Goal: Feedback & Contribution: Submit feedback/report problem

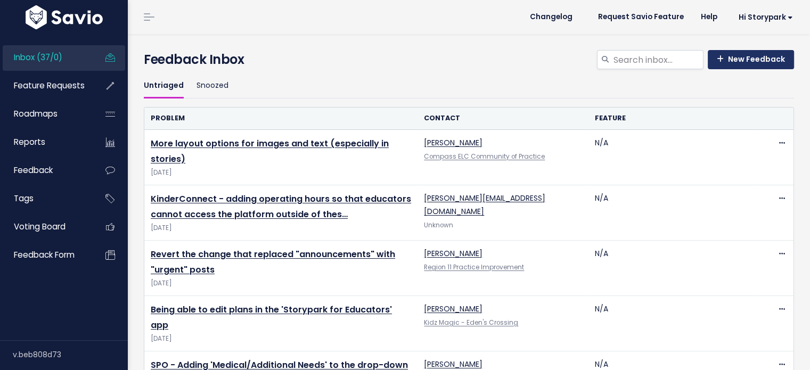
click at [748, 56] on link "New Feedback" at bounding box center [751, 59] width 86 height 19
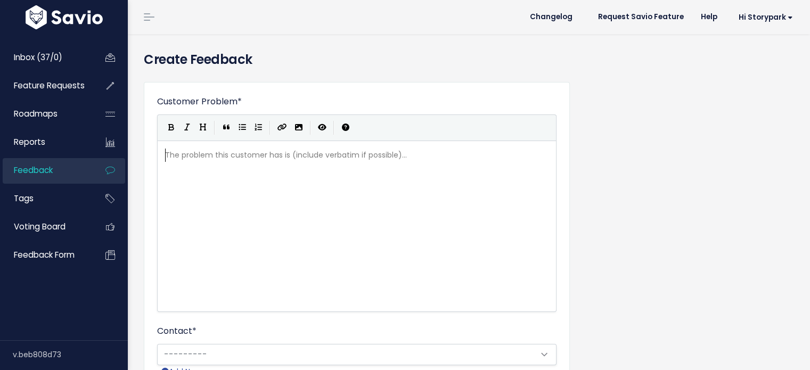
scroll to position [1, 0]
click at [344, 178] on div "The problem this customer has is (include verbatim if possible)... xxxxxxxxxx ​" at bounding box center [370, 239] width 414 height 186
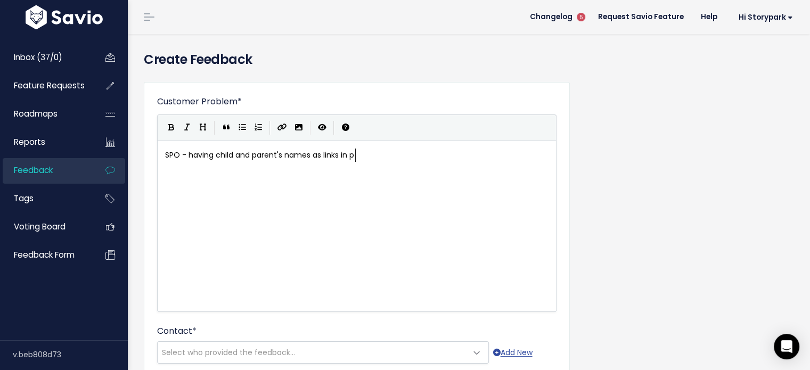
type textarea "SPO - having child and parent's names as links in pre"
type textarea "arent accounts so s"
type textarea "users can navigate to child'"
type textarea "/parent profiel"
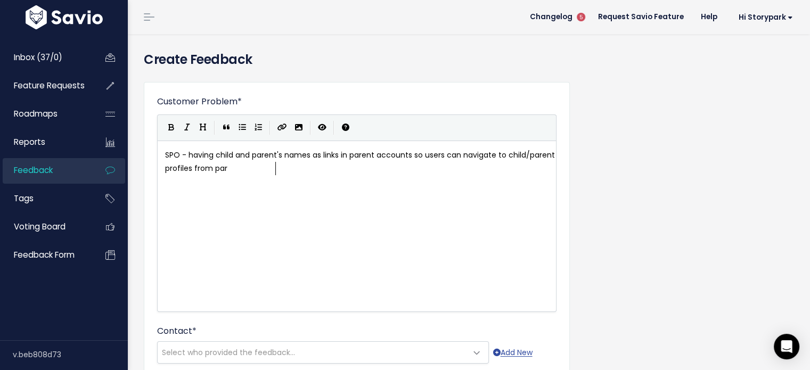
type textarea "les from parn"
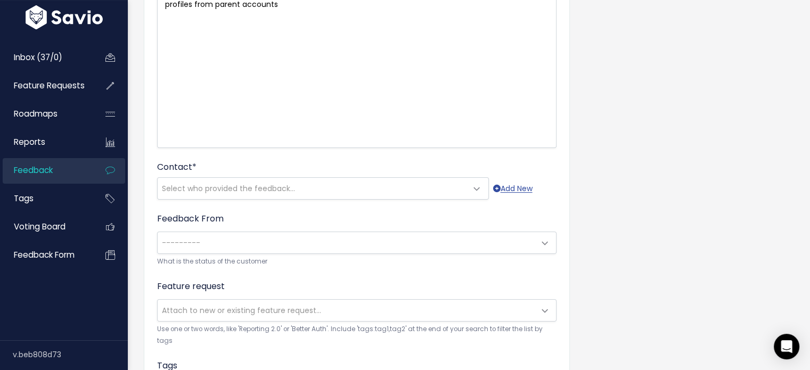
scroll to position [181, 0]
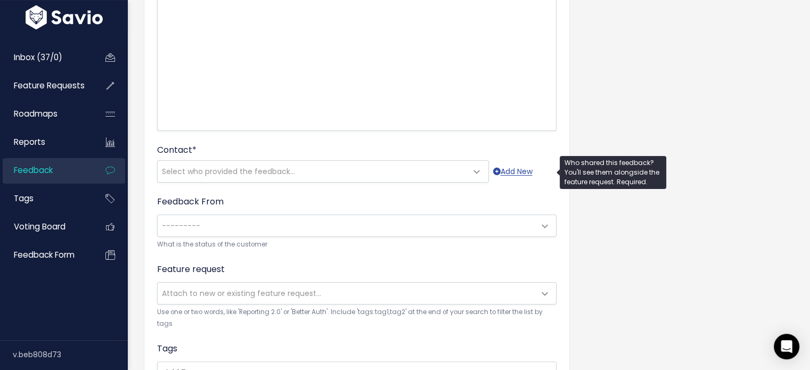
type textarea "ent accounts"
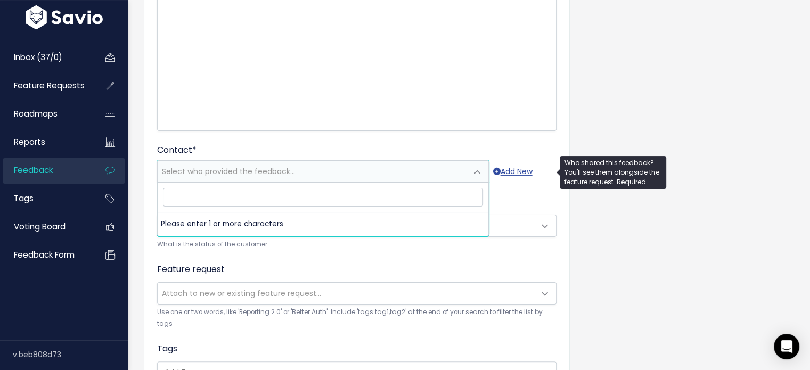
click at [300, 160] on span "Select who provided the feedback..." at bounding box center [323, 171] width 332 height 22
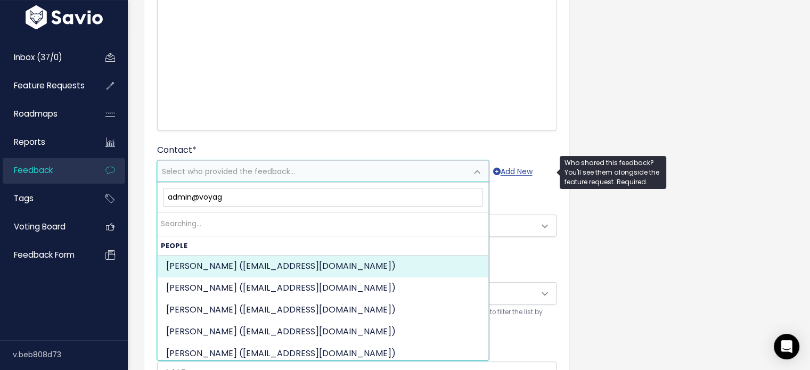
type input "admin@voyage"
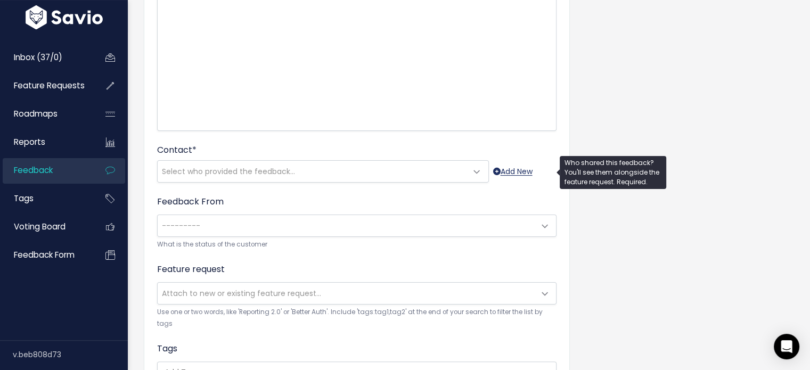
click at [509, 165] on link "Add New" at bounding box center [512, 171] width 39 height 13
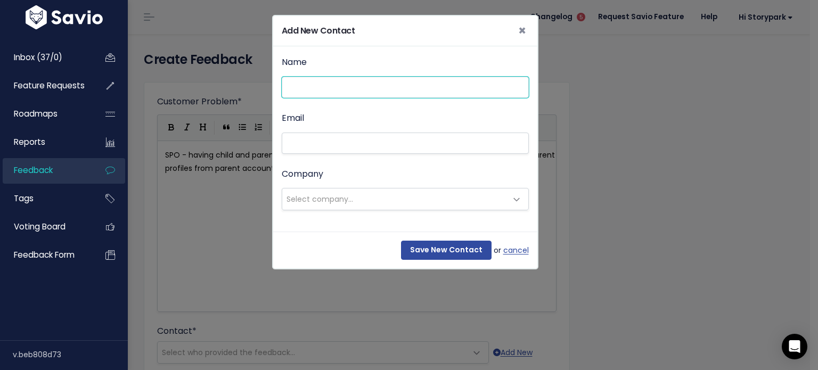
paste input "admin@voyageeducation.com.au"
type input "[PERSON_NAME]"
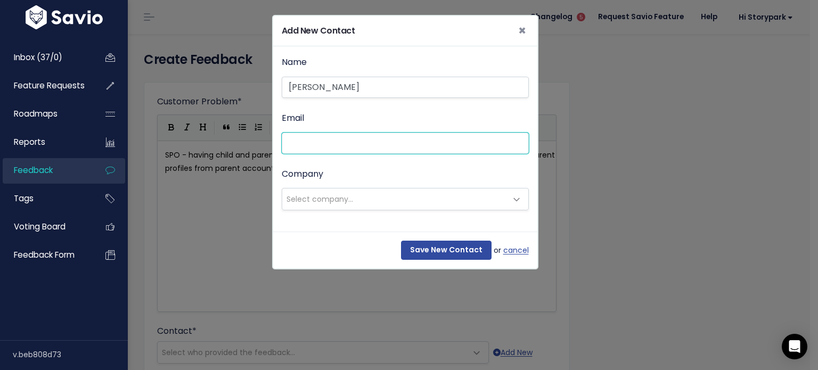
paste input "admin@voyageeducation.com.au"
type input "admin@voyageeducation.com.au"
click at [354, 199] on span "Select company..." at bounding box center [394, 198] width 225 height 21
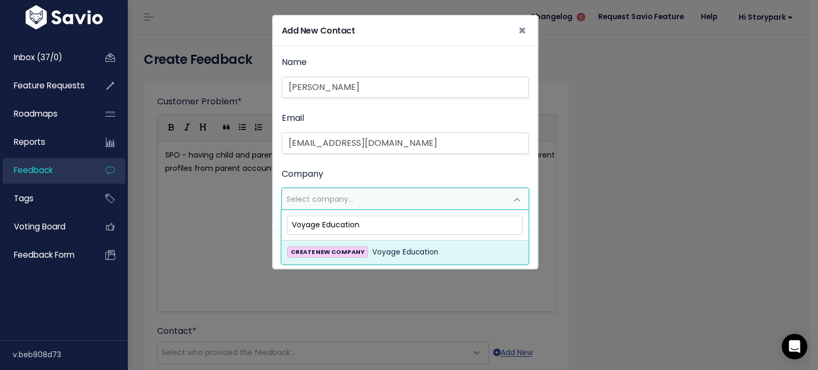
type input "Voyage Education"
click at [393, 252] on span "Voyage Education" at bounding box center [405, 252] width 66 height 13
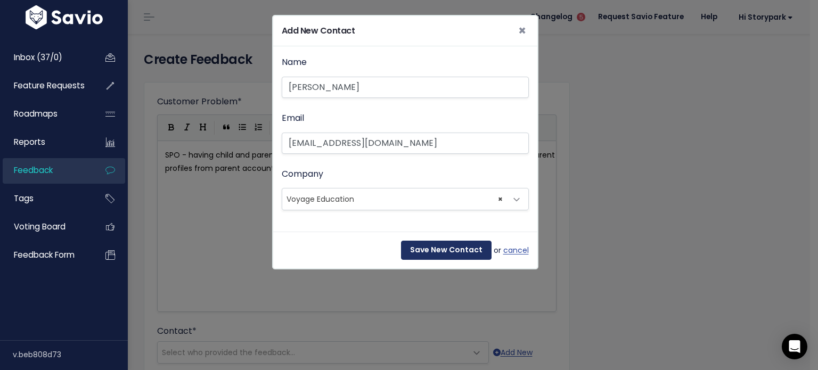
click at [460, 241] on input "Save New Contact" at bounding box center [446, 250] width 91 height 19
select select "90383731"
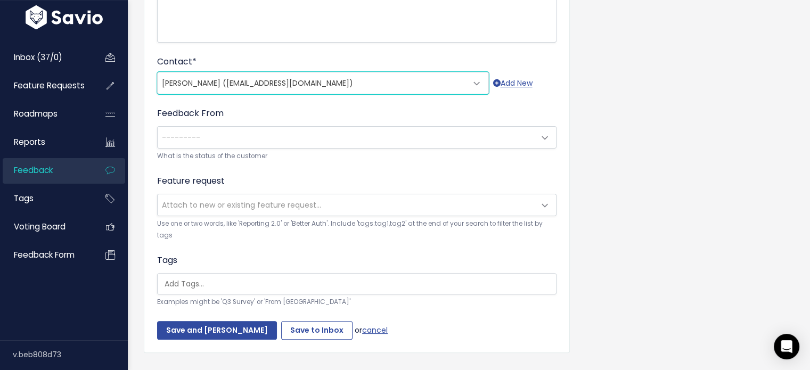
scroll to position [289, 0]
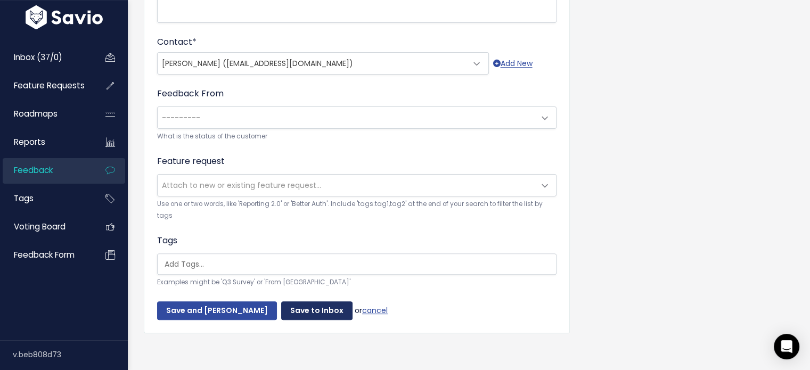
click at [291, 301] on input "Save to Inbox" at bounding box center [316, 310] width 71 height 19
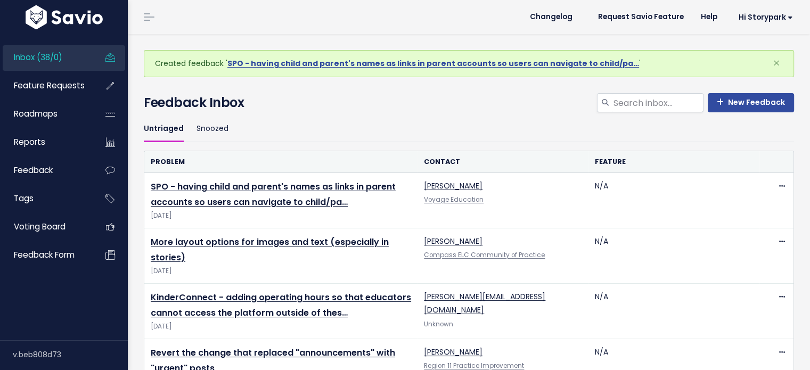
click at [742, 113] on div "New Feedback Feedback Inbox" at bounding box center [469, 104] width 666 height 23
click at [760, 102] on link "New Feedback" at bounding box center [751, 102] width 86 height 19
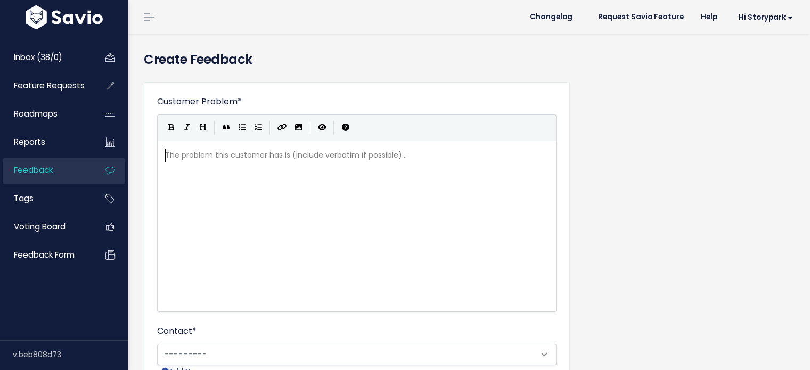
scroll to position [1, 0]
click at [375, 192] on div "The problem this customer has is (include verbatim if possible)... xxxxxxxxxx ​" at bounding box center [370, 239] width 414 height 186
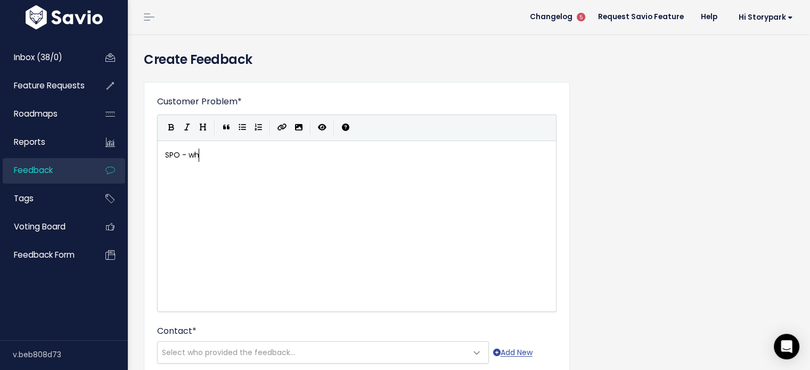
type textarea "SPO - when"
type textarea "when services relabel box"
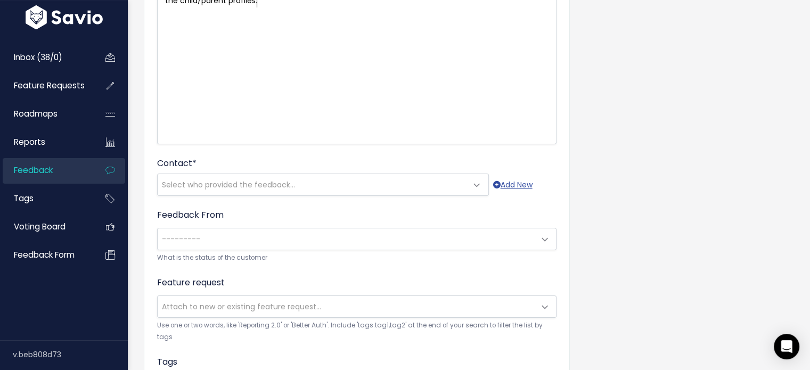
scroll to position [168, 0]
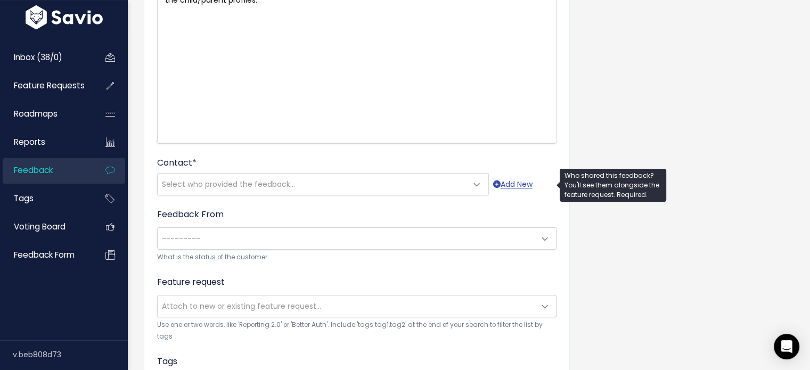
type textarea "fields in enrolment form, it should update the field that it is mapped to in th…"
click at [251, 174] on span "Select who provided the feedback..." at bounding box center [312, 184] width 309 height 21
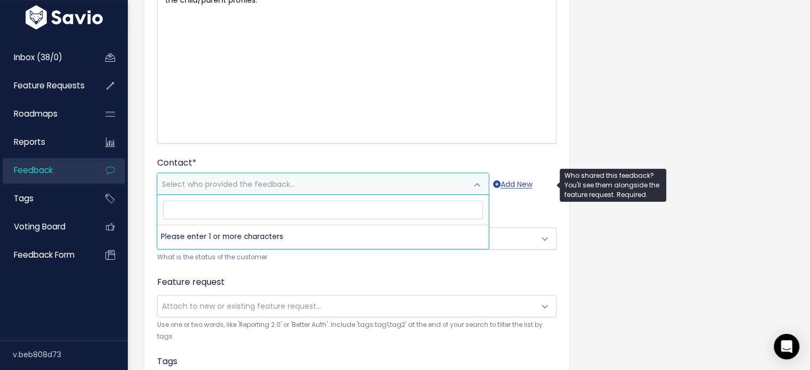
type input "e"
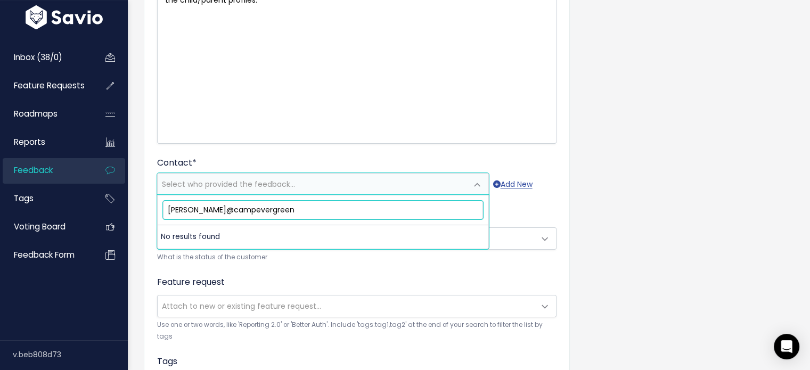
paste input "angela@campevergreen.com.au,"
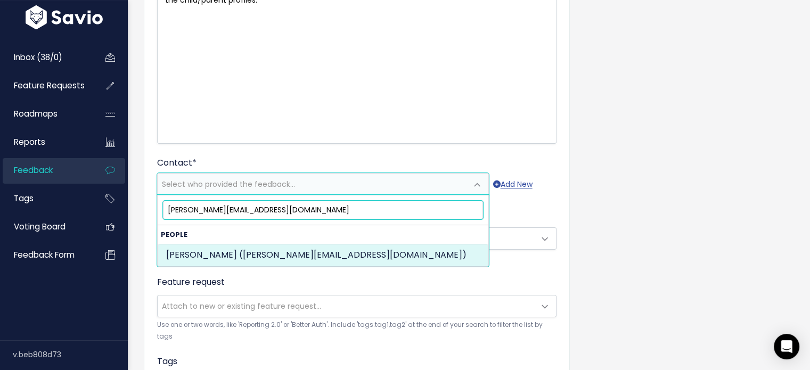
type input "angela@campevergreen.com.au"
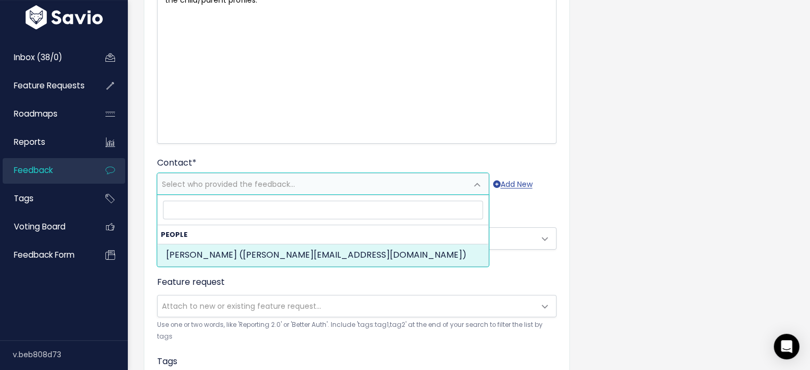
select select "89665943"
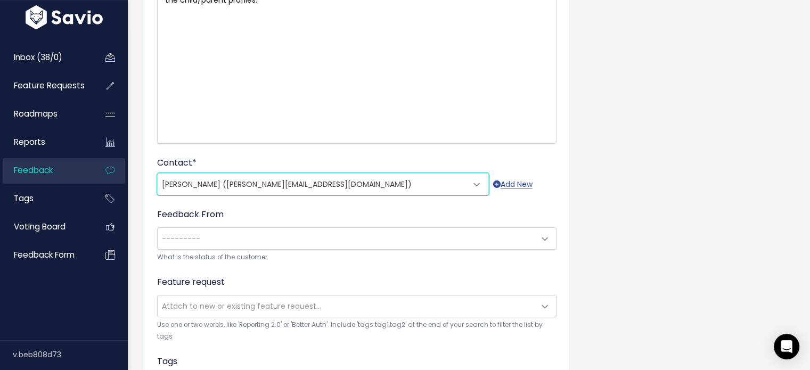
scroll to position [289, 0]
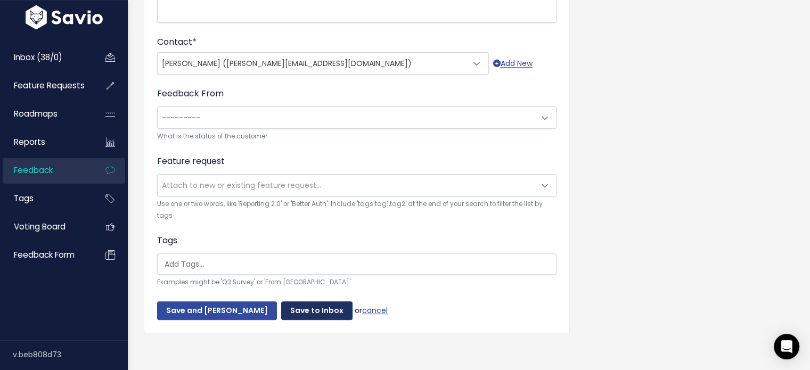
click at [285, 301] on input "Save to Inbox" at bounding box center [316, 310] width 71 height 19
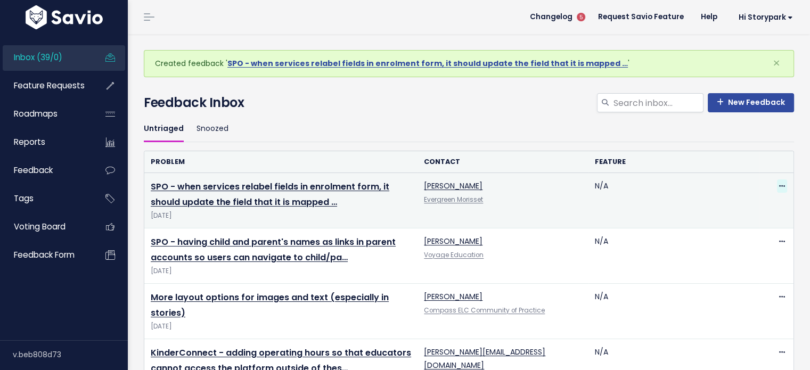
click at [779, 185] on icon at bounding box center [782, 186] width 6 height 7
